Goal: Task Accomplishment & Management: Use online tool/utility

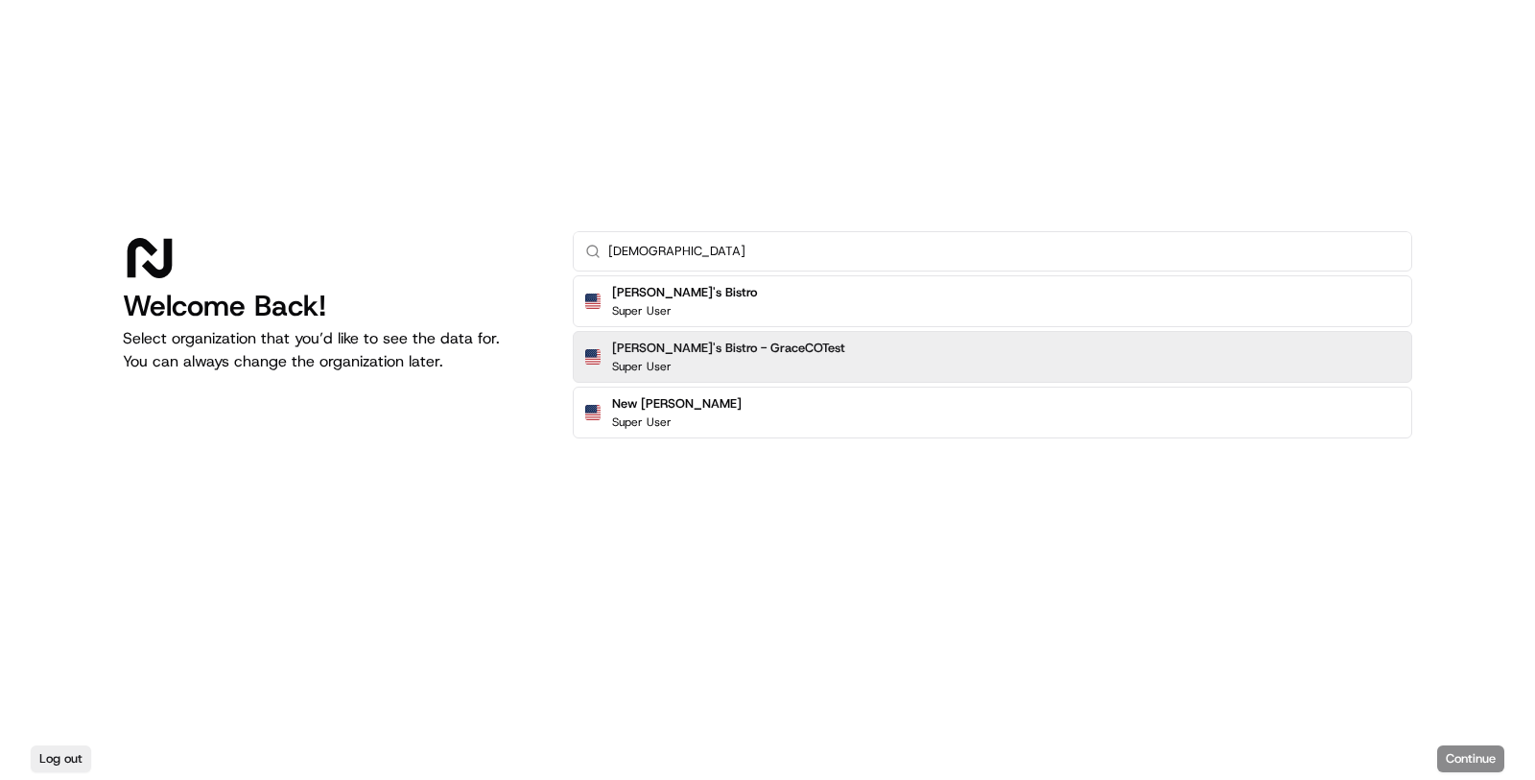
type input "[DEMOGRAPHIC_DATA]"
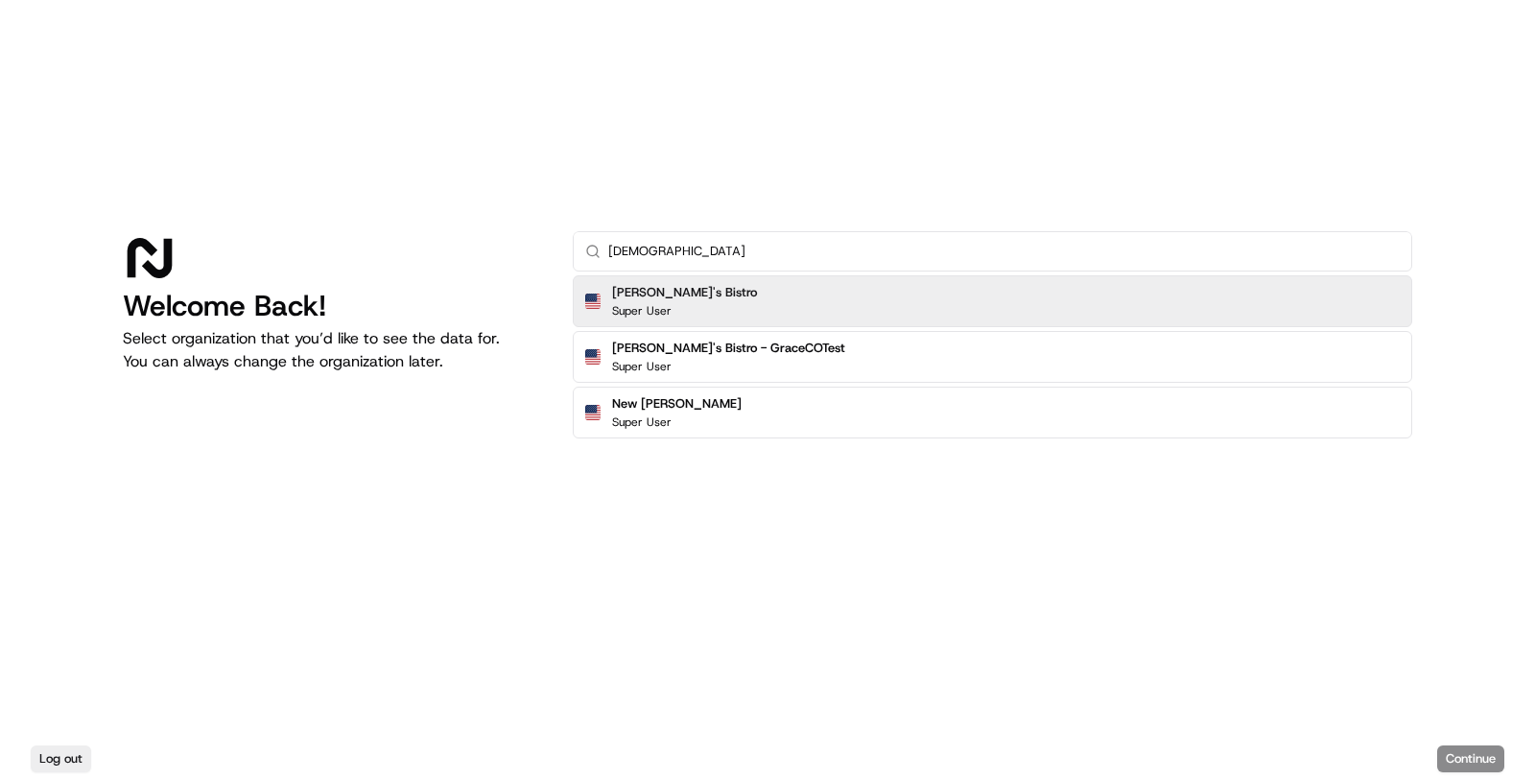
click at [942, 282] on div "[PERSON_NAME]'s Bistro Super User" at bounding box center [993, 301] width 840 height 52
click button "Continue" at bounding box center [1470, 759] width 67 height 27
